Goal: Check status

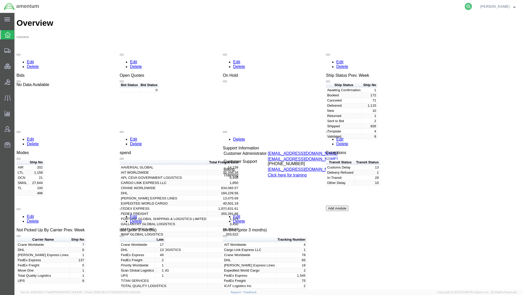
click at [467, 8] on icon at bounding box center [468, 6] width 7 height 7
paste input "56713425"
type input "56713425"
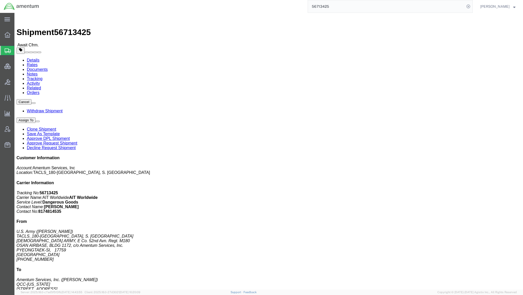
click link "Documents"
